Goal: Information Seeking & Learning: Learn about a topic

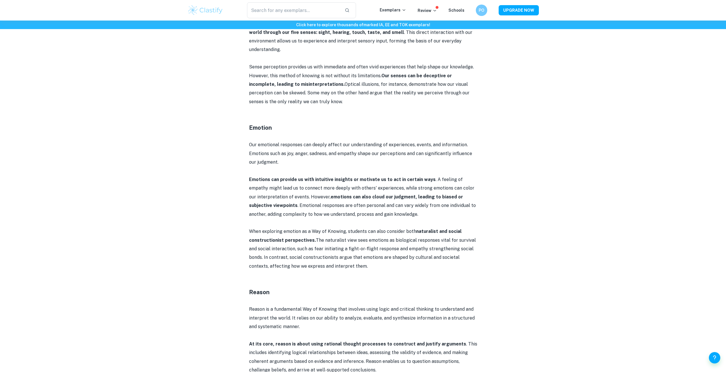
scroll to position [656, 0]
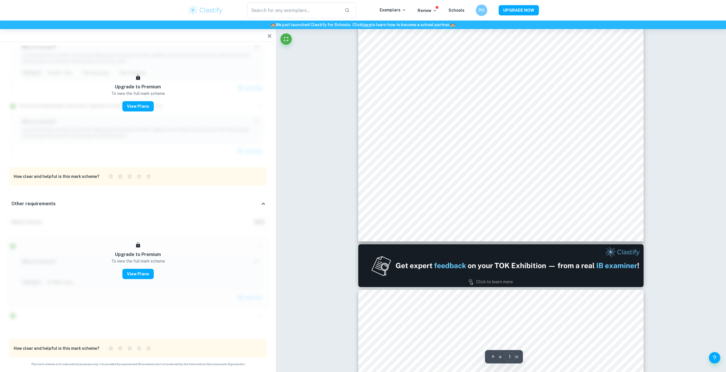
scroll to position [171, 0]
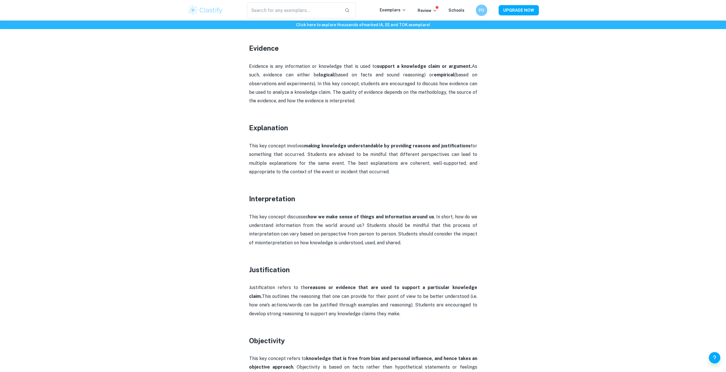
scroll to position [542, 0]
